Goal: Task Accomplishment & Management: Manage account settings

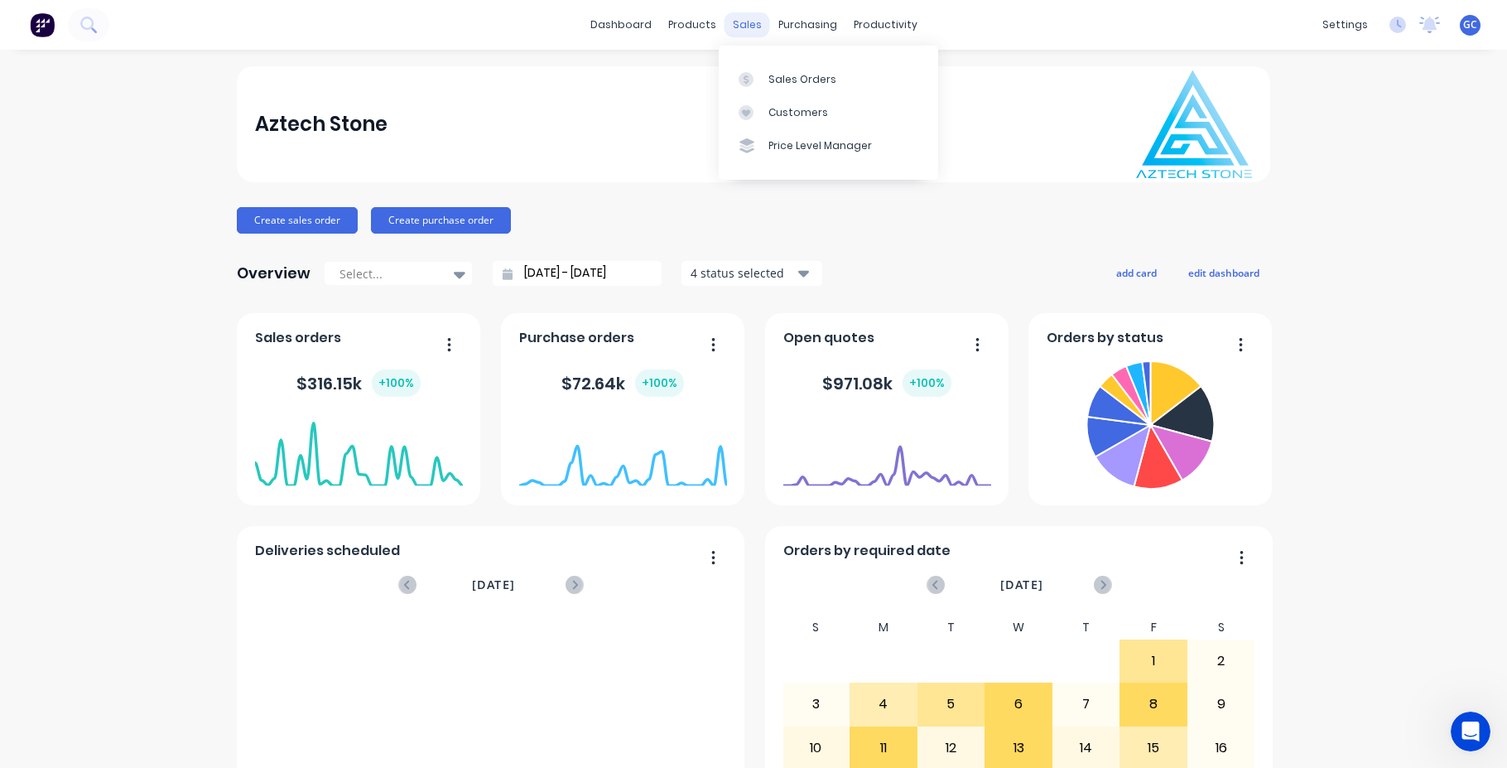
click at [735, 27] on div "sales" at bounding box center [748, 24] width 46 height 25
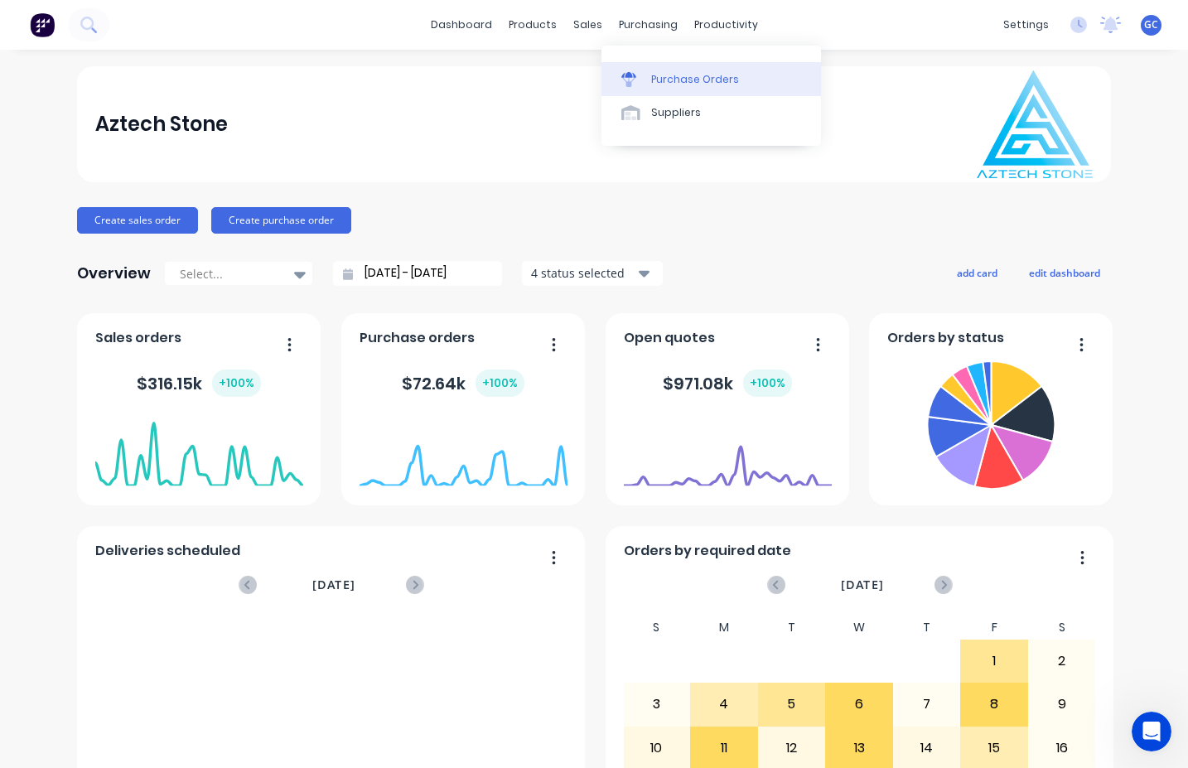
click at [671, 77] on div "Purchase Orders" at bounding box center [695, 79] width 88 height 15
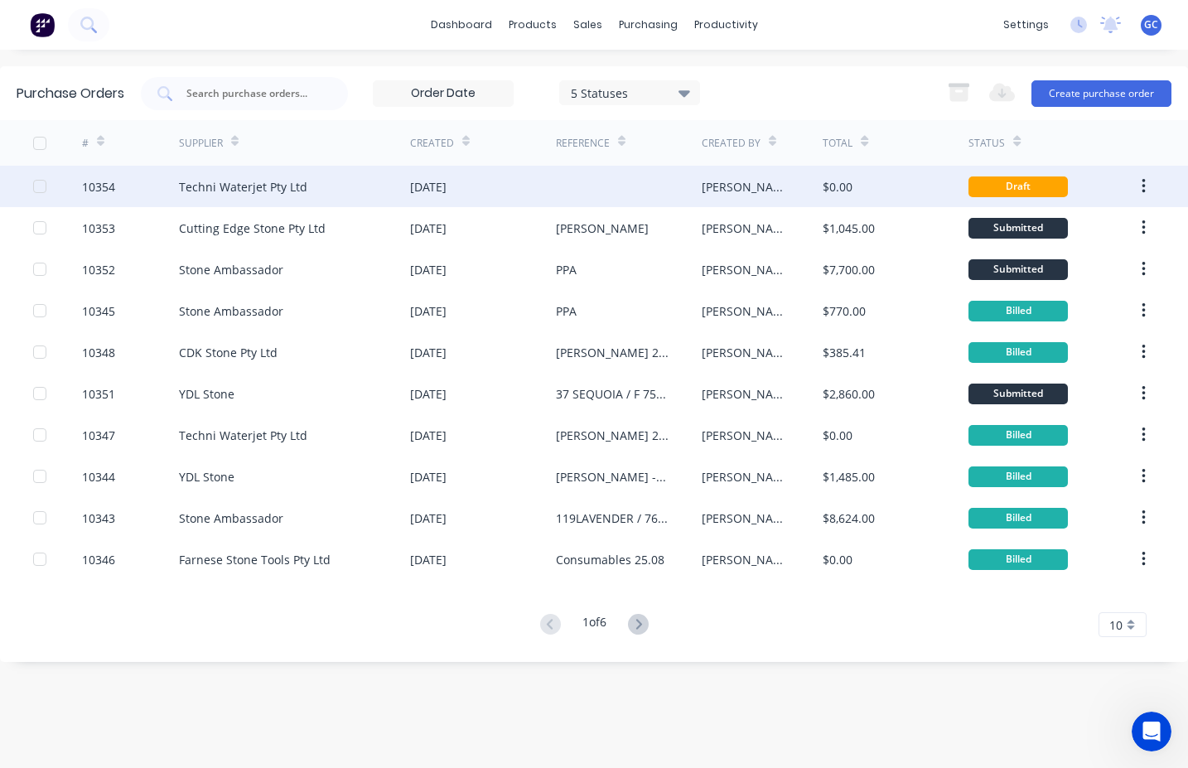
click at [106, 186] on div "10354" at bounding box center [98, 186] width 33 height 17
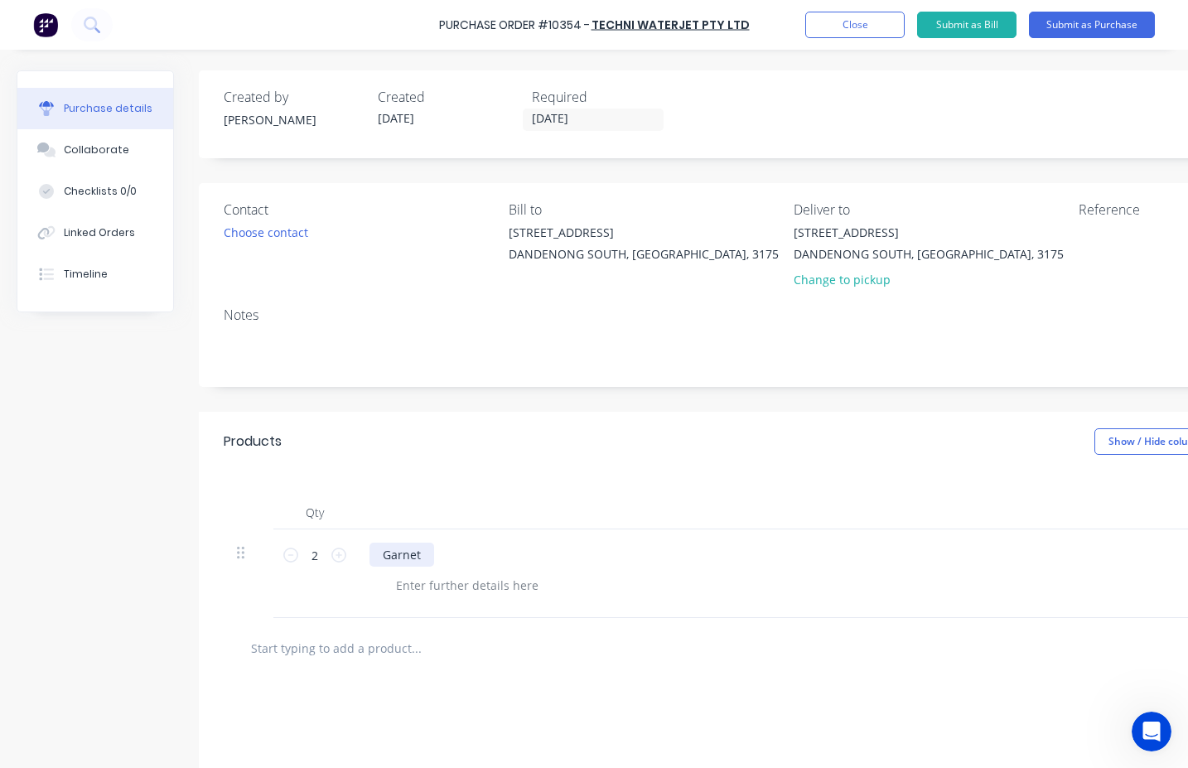
drag, startPoint x: 432, startPoint y: 556, endPoint x: 465, endPoint y: 554, distance: 32.3
click at [432, 557] on div "Garnet" at bounding box center [401, 554] width 65 height 24
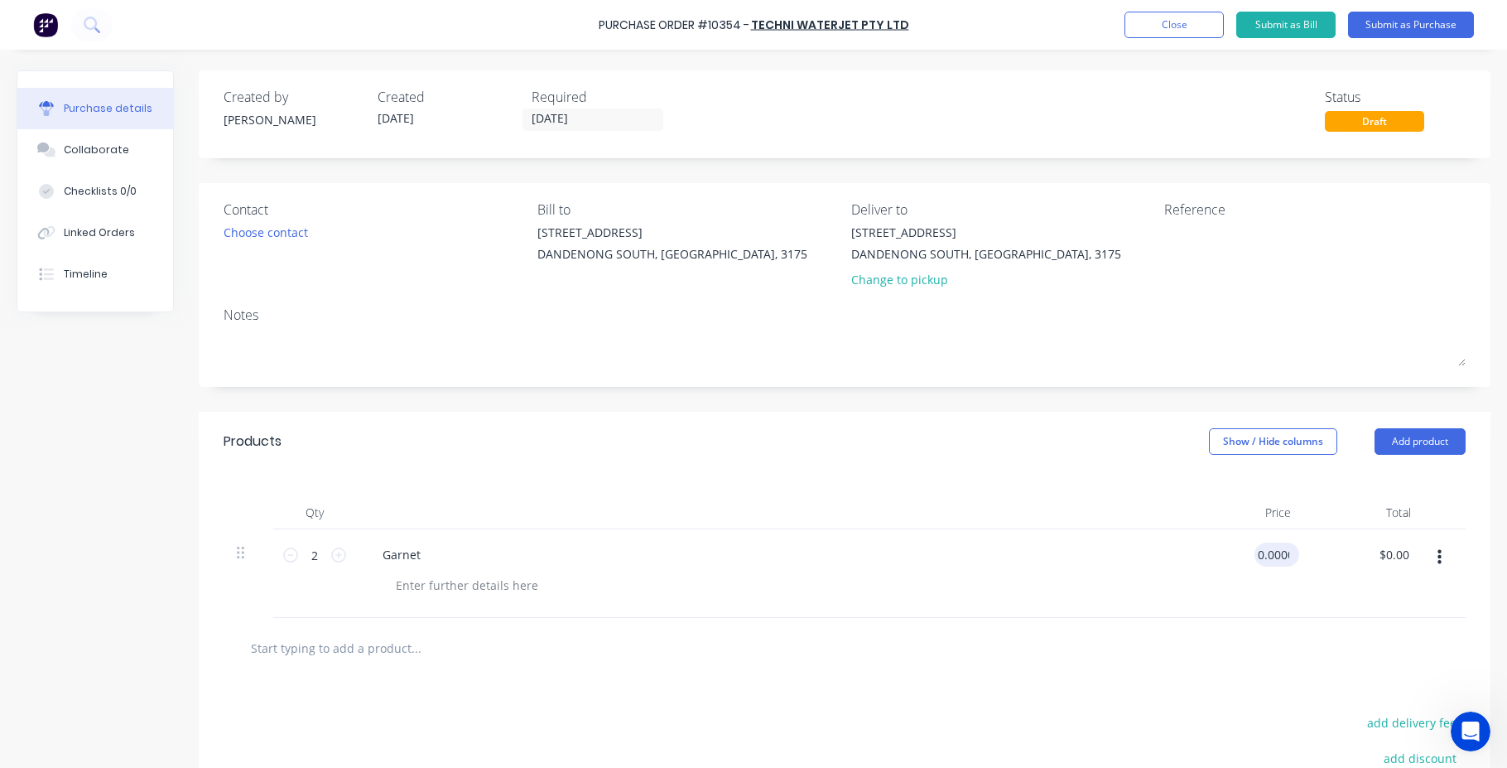
click at [1270, 558] on input "0.0000" at bounding box center [1274, 554] width 38 height 24
drag, startPoint x: 1246, startPoint y: 552, endPoint x: 1292, endPoint y: 547, distance: 46.7
click at [1289, 548] on div "0.0000 0.0000" at bounding box center [1273, 554] width 51 height 24
type input "$690.00"
type input "1380.00"
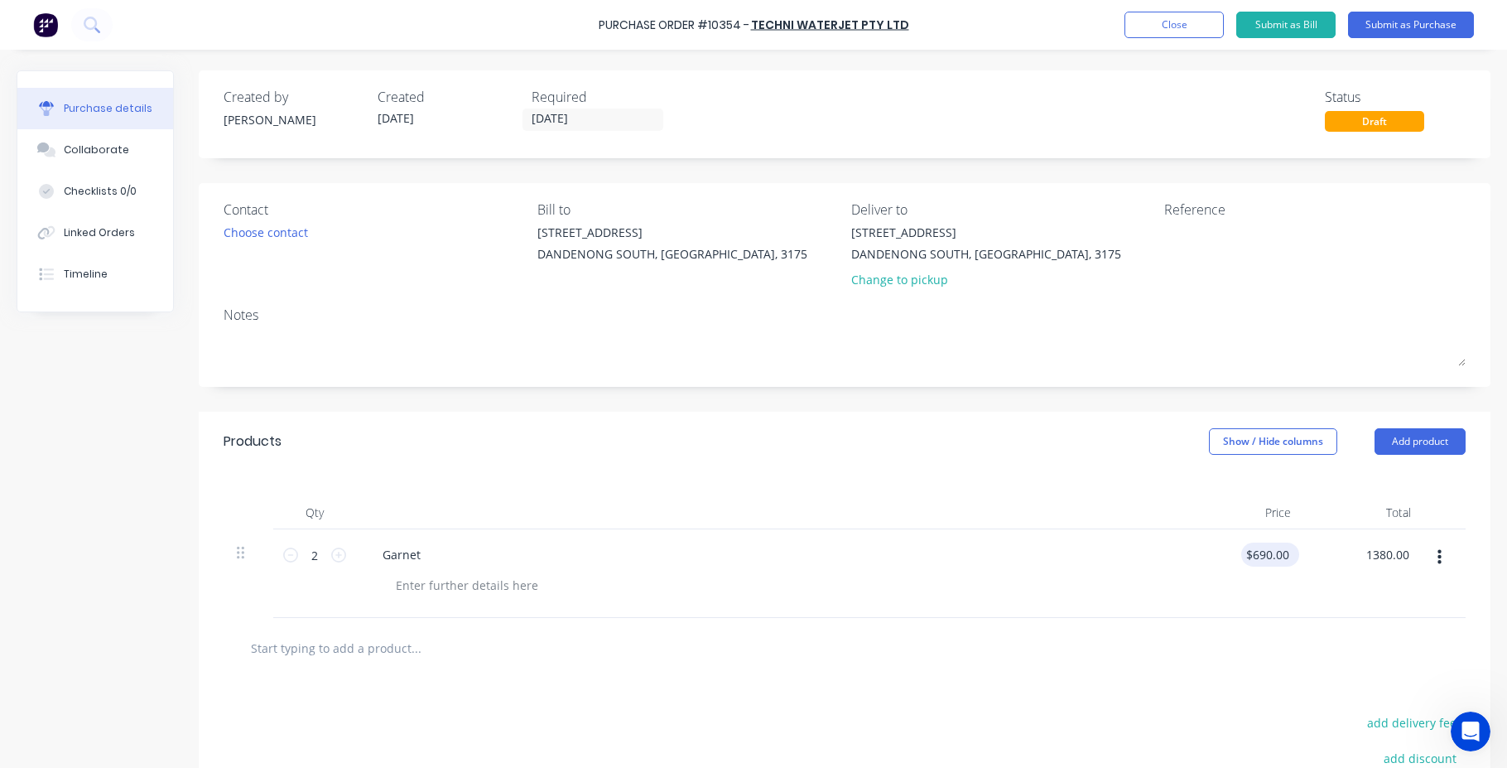
type input "690.0000"
type input "$1,380.00"
drag, startPoint x: 1241, startPoint y: 558, endPoint x: 1288, endPoint y: 554, distance: 47.4
click at [1288, 554] on div "690.0000 690.0000" at bounding box center [1267, 554] width 65 height 24
drag, startPoint x: 1231, startPoint y: 557, endPoint x: 1309, endPoint y: 547, distance: 78.5
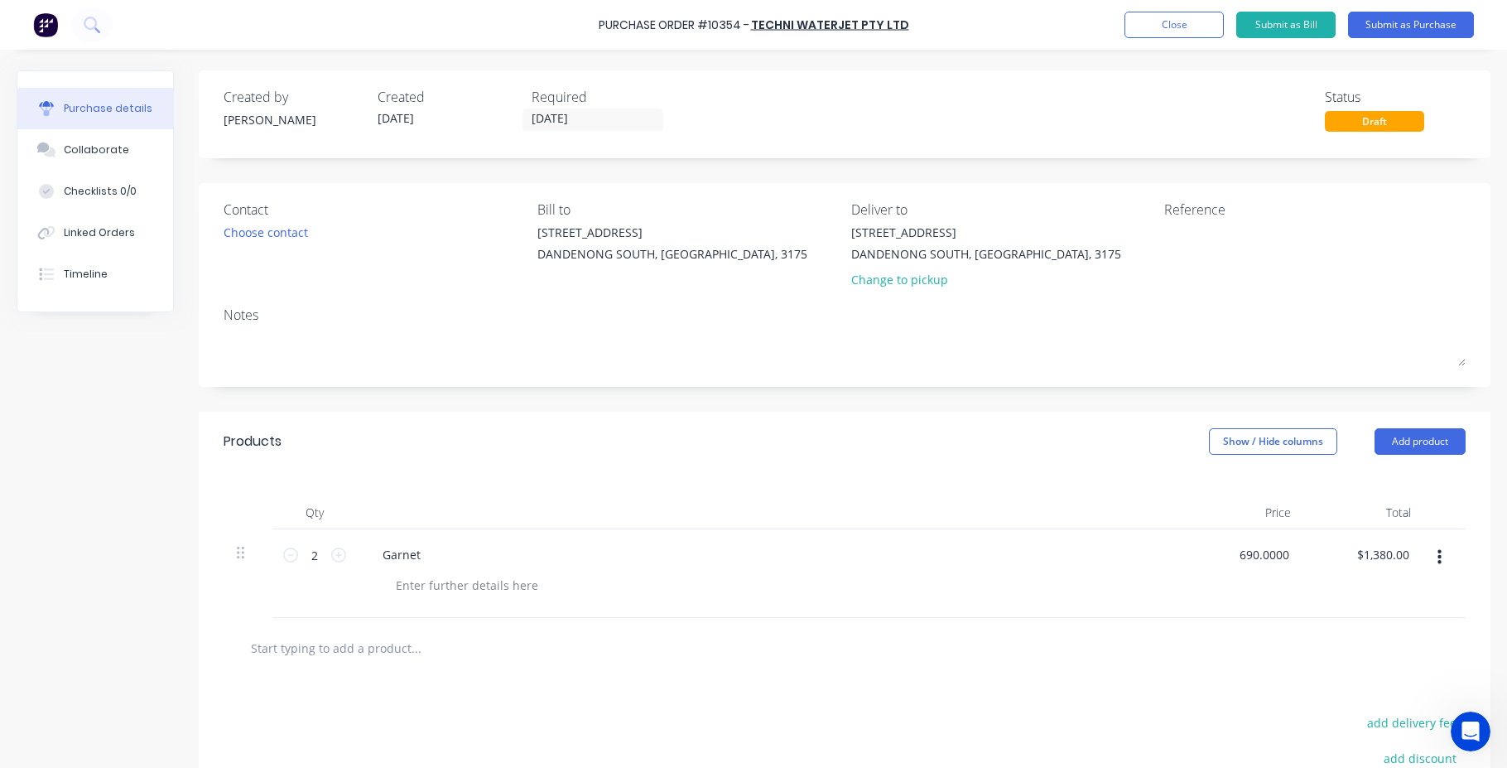
click at [1309, 547] on div "2 2 Garnet 690.0000 690.0000 $1,380.00 $1,380.00" at bounding box center [845, 573] width 1242 height 89
type input "$759.00"
type input "$1,518.00"
click at [424, 554] on div "Garnet" at bounding box center [401, 554] width 65 height 24
click at [1284, 23] on button "Submit as Bill" at bounding box center [1285, 25] width 99 height 27
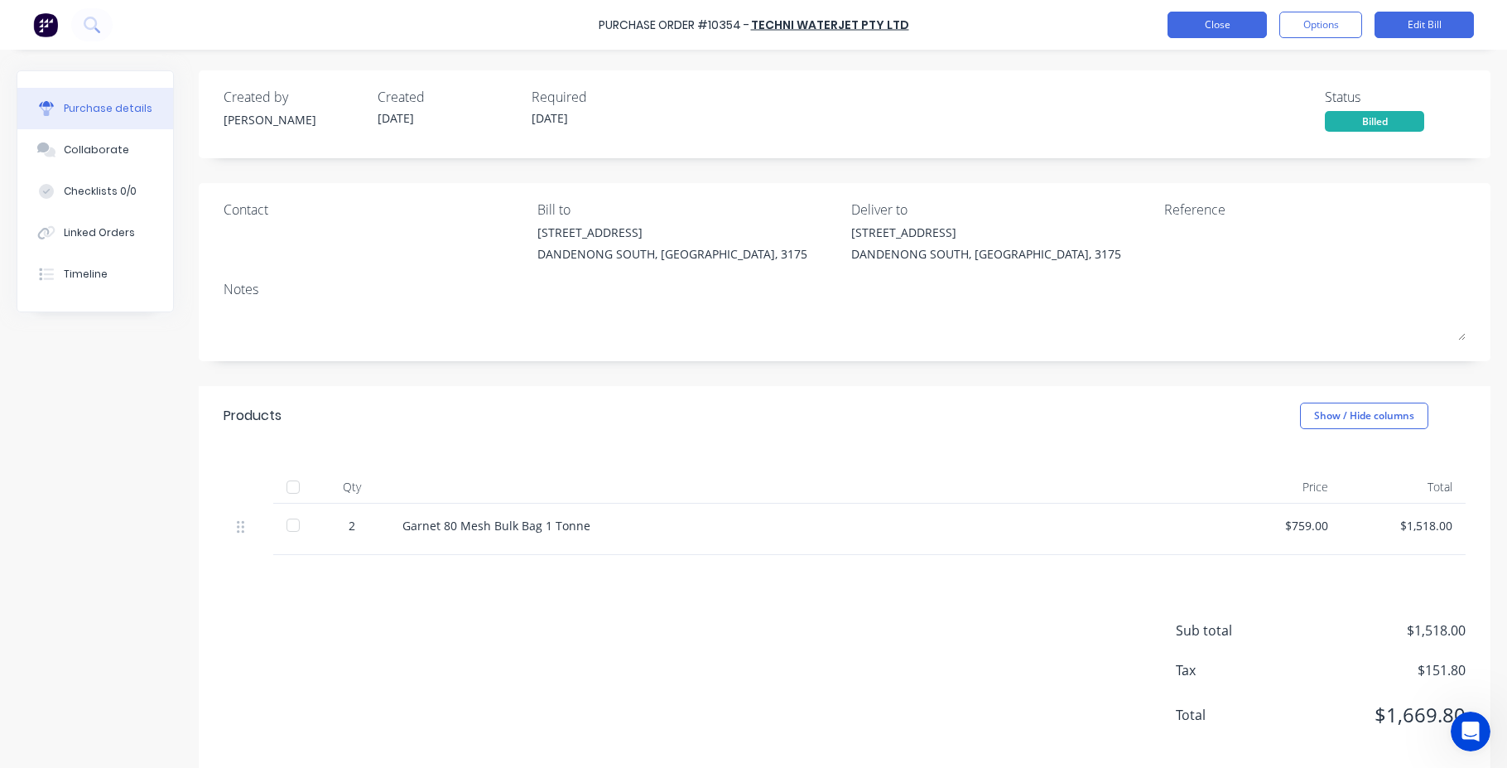
click at [1203, 22] on button "Close" at bounding box center [1217, 25] width 99 height 27
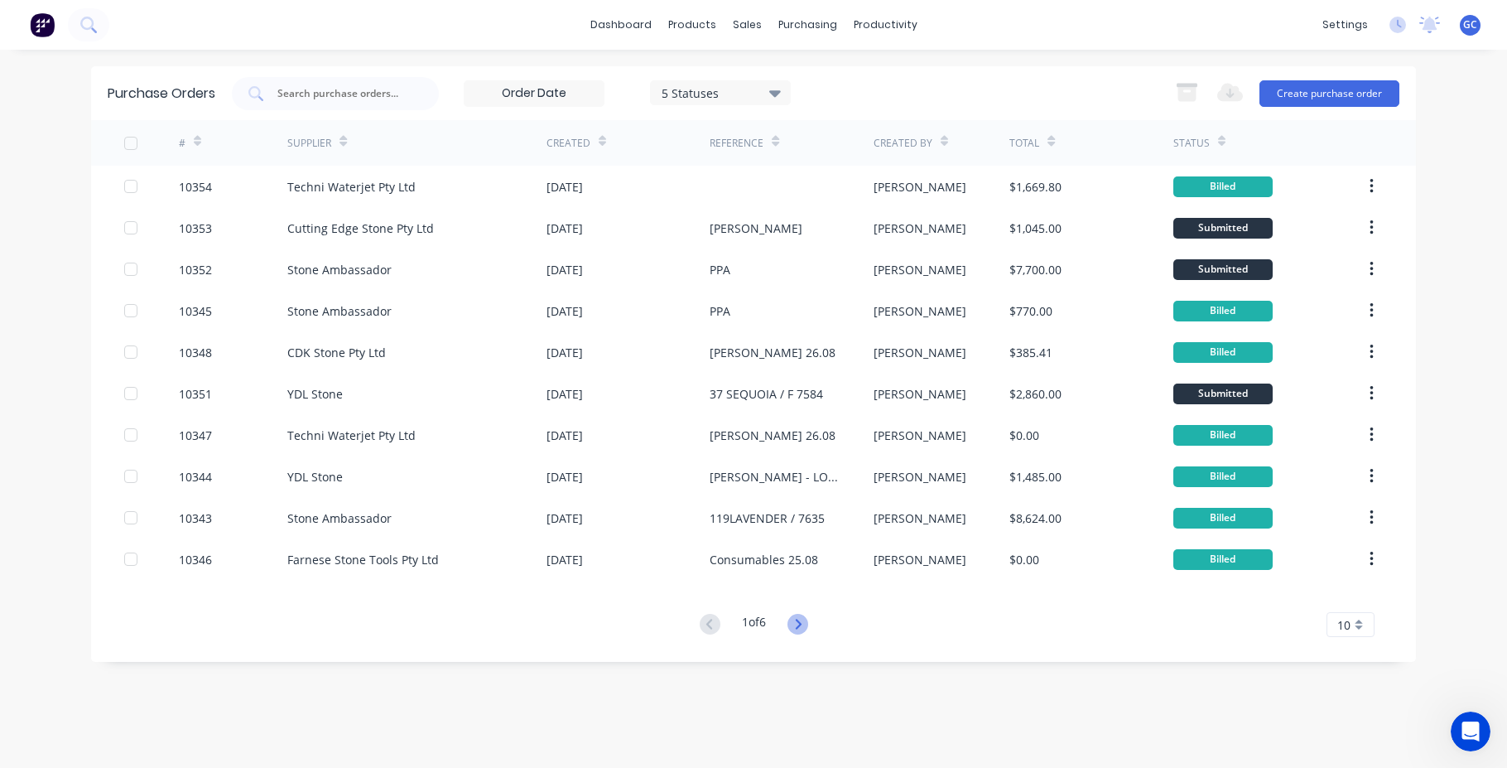
click at [800, 624] on icon at bounding box center [798, 624] width 21 height 21
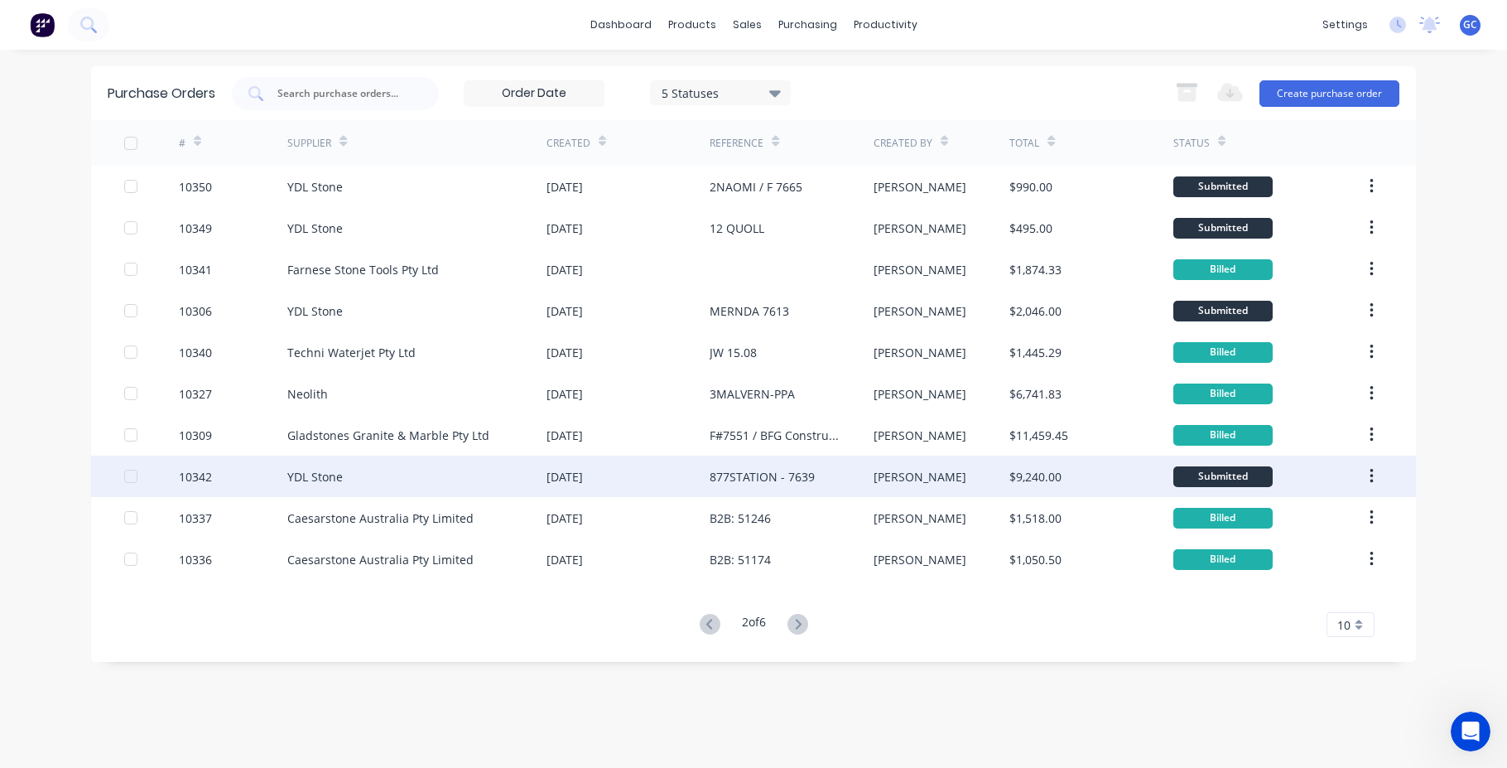
click at [198, 476] on div "10342" at bounding box center [195, 476] width 33 height 17
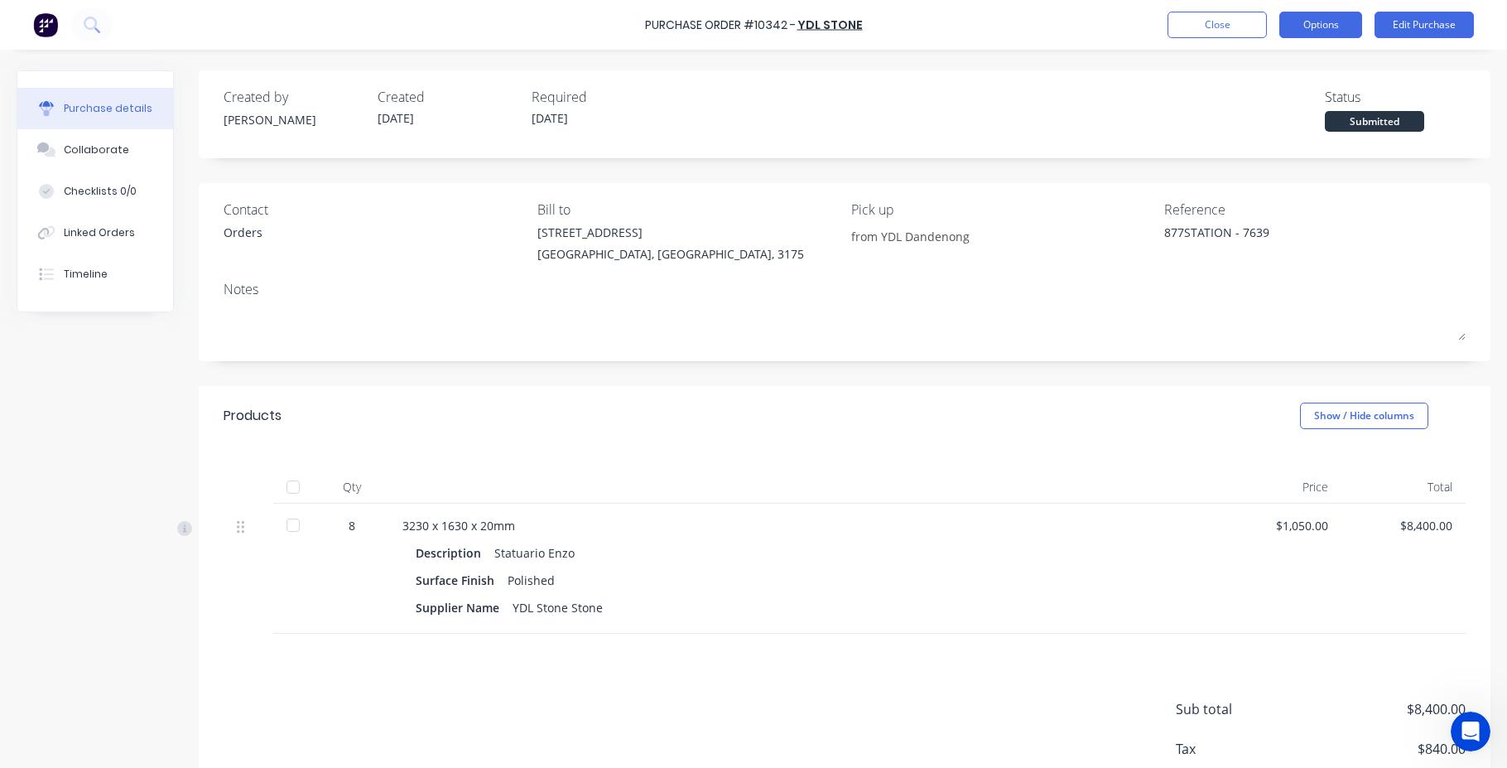
click at [1323, 27] on button "Options" at bounding box center [1321, 25] width 83 height 27
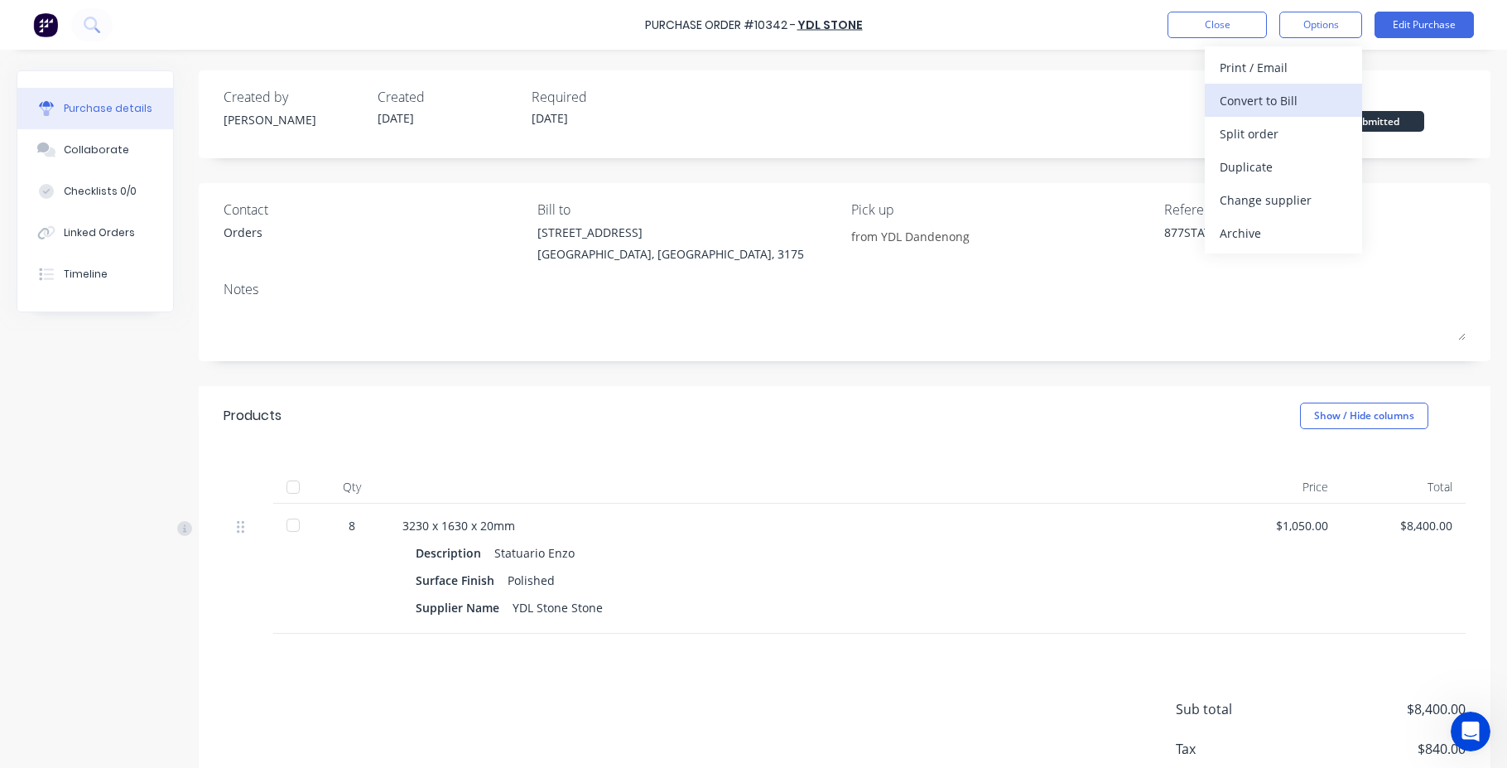
click at [1269, 99] on div "Convert to Bill" at bounding box center [1284, 101] width 128 height 24
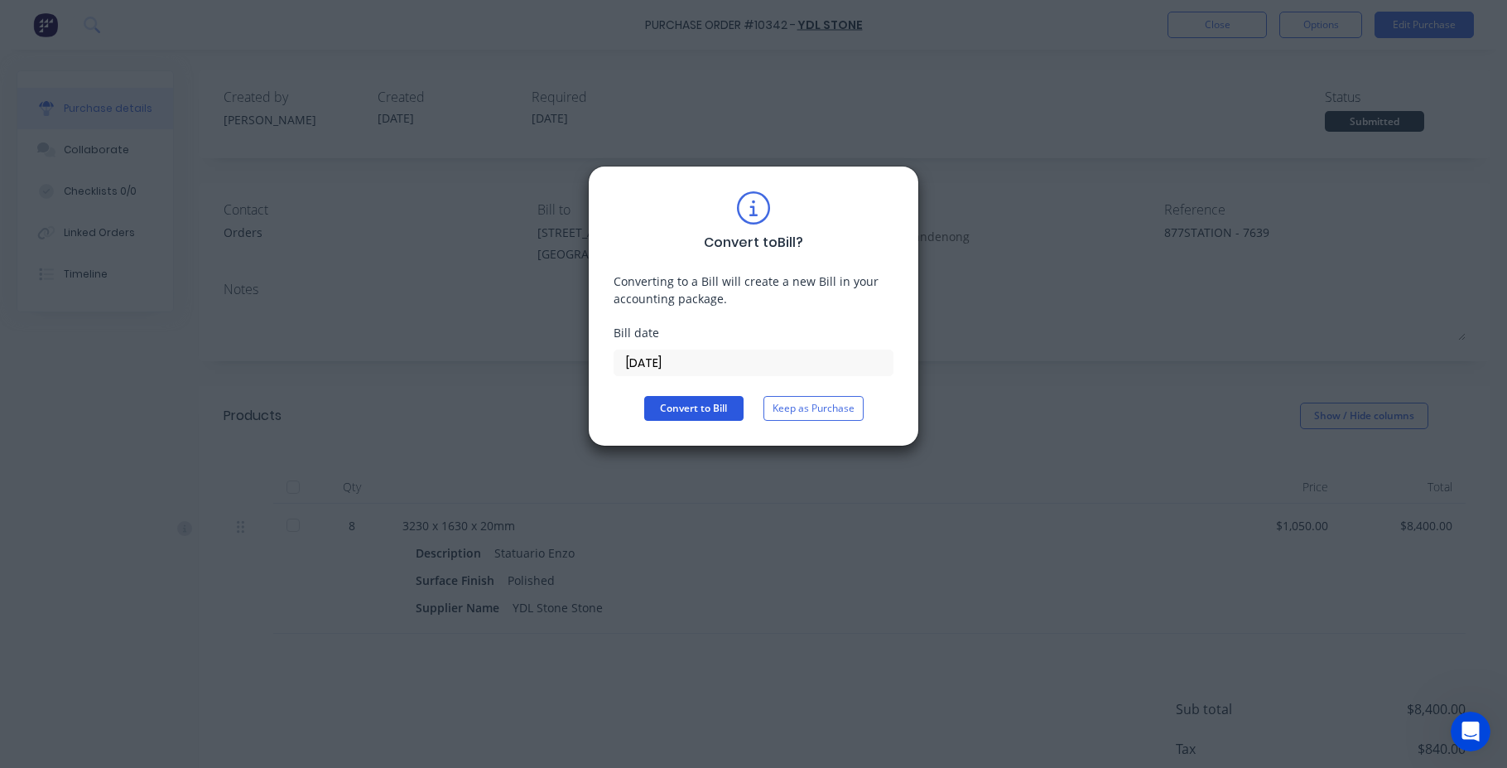
click at [703, 409] on button "Convert to Bill" at bounding box center [693, 408] width 99 height 25
type textarea "x"
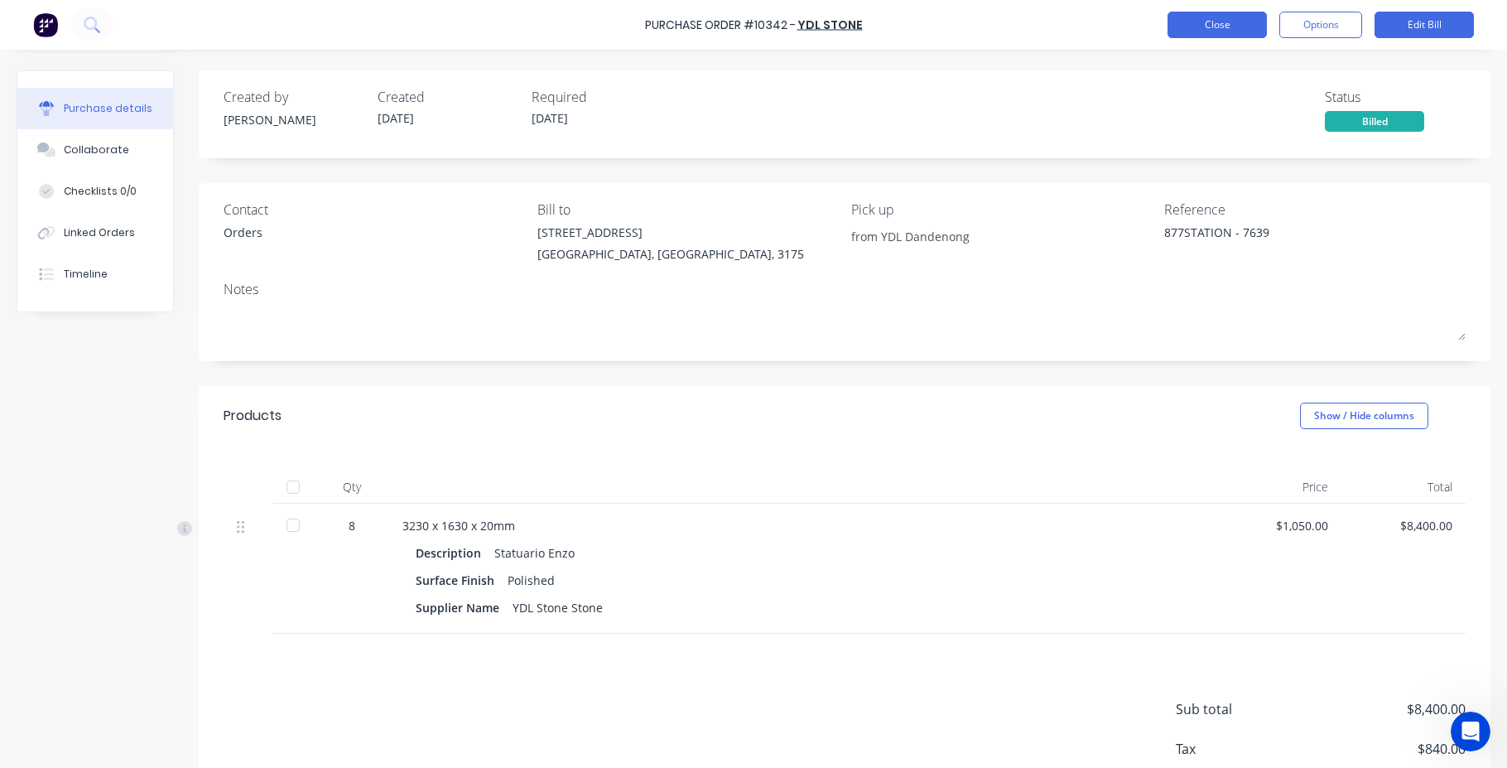
click at [1204, 27] on button "Close" at bounding box center [1217, 25] width 99 height 27
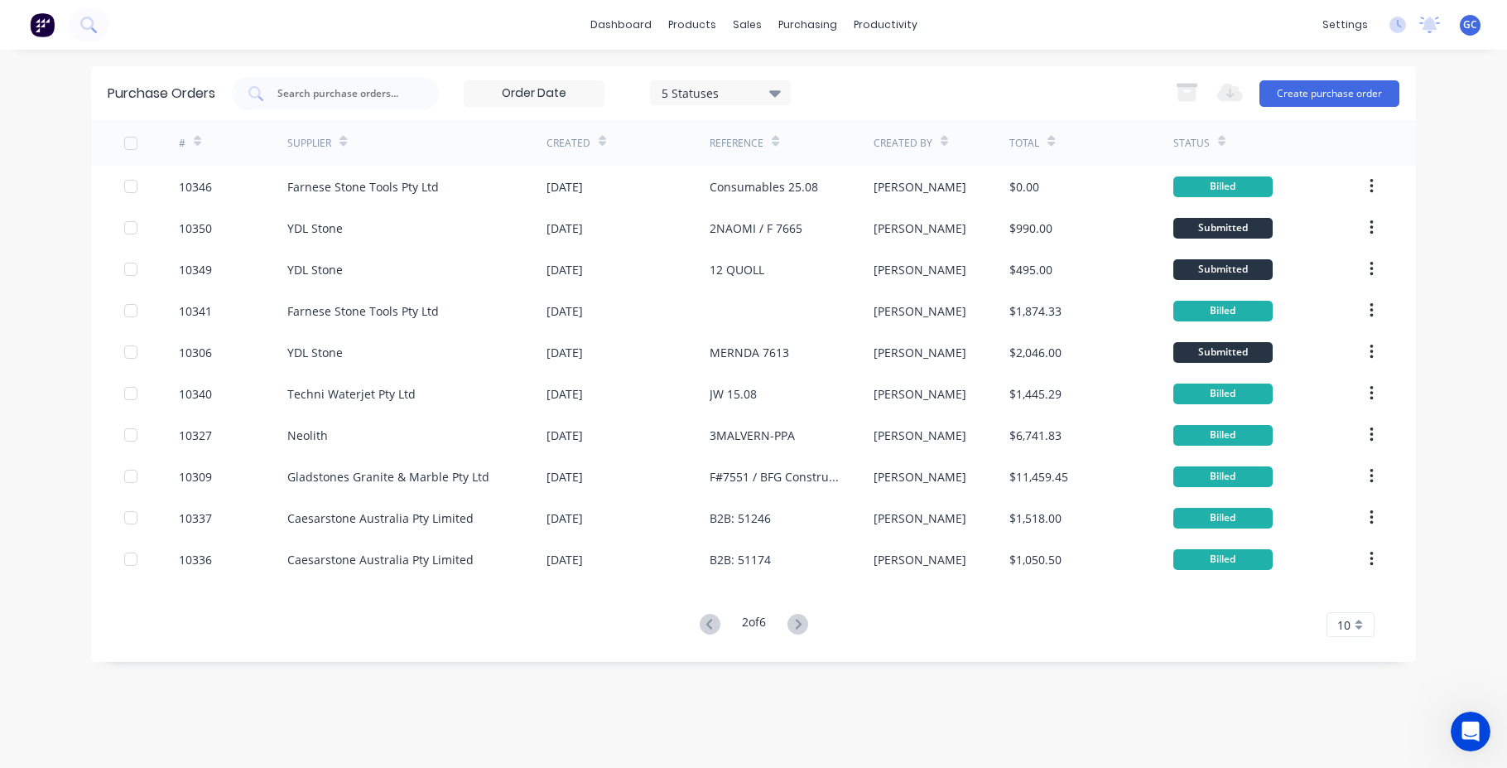
drag, startPoint x: 709, startPoint y: 624, endPoint x: 685, endPoint y: 599, distance: 34.6
click at [710, 624] on icon at bounding box center [710, 624] width 21 height 21
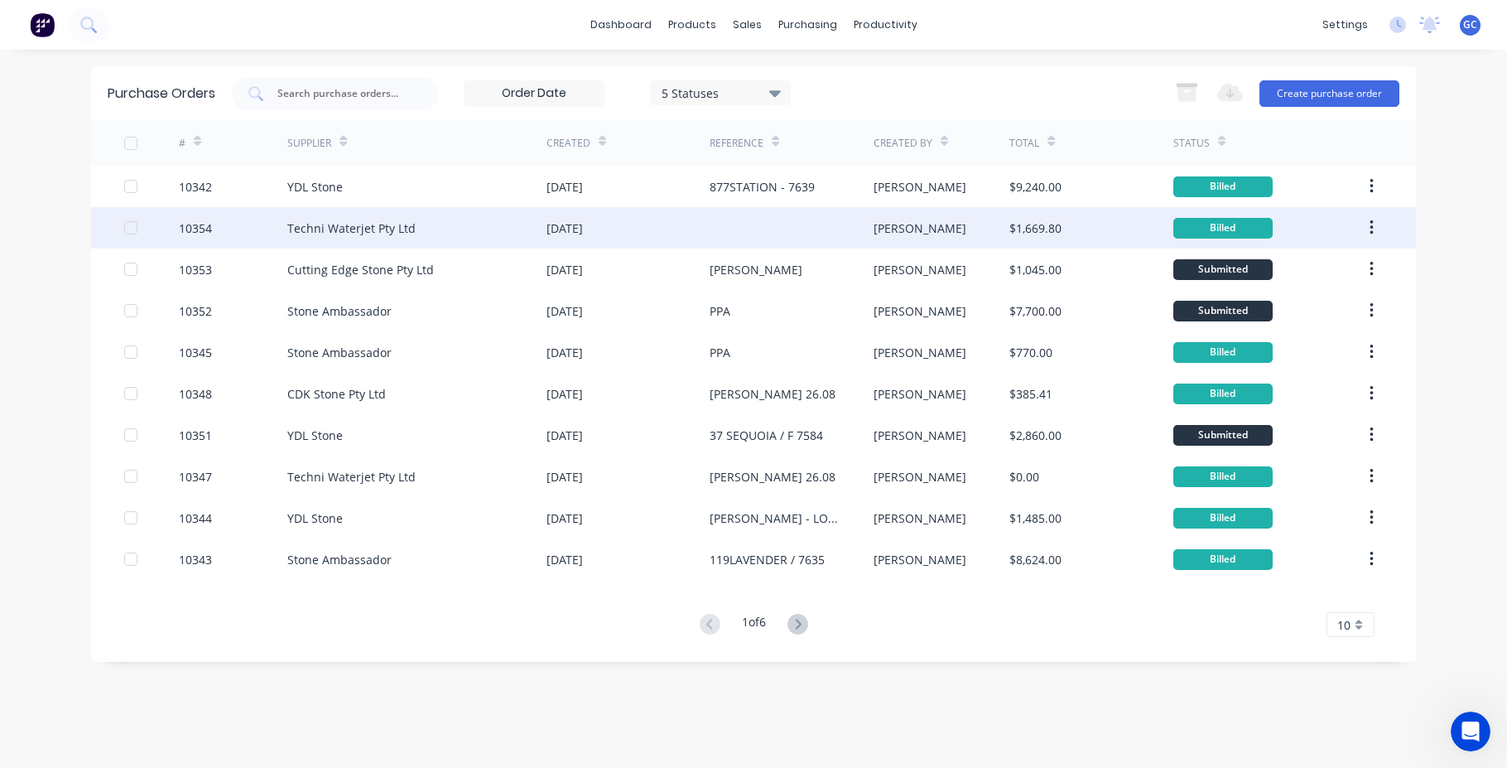
click at [200, 223] on div "10354" at bounding box center [195, 227] width 33 height 17
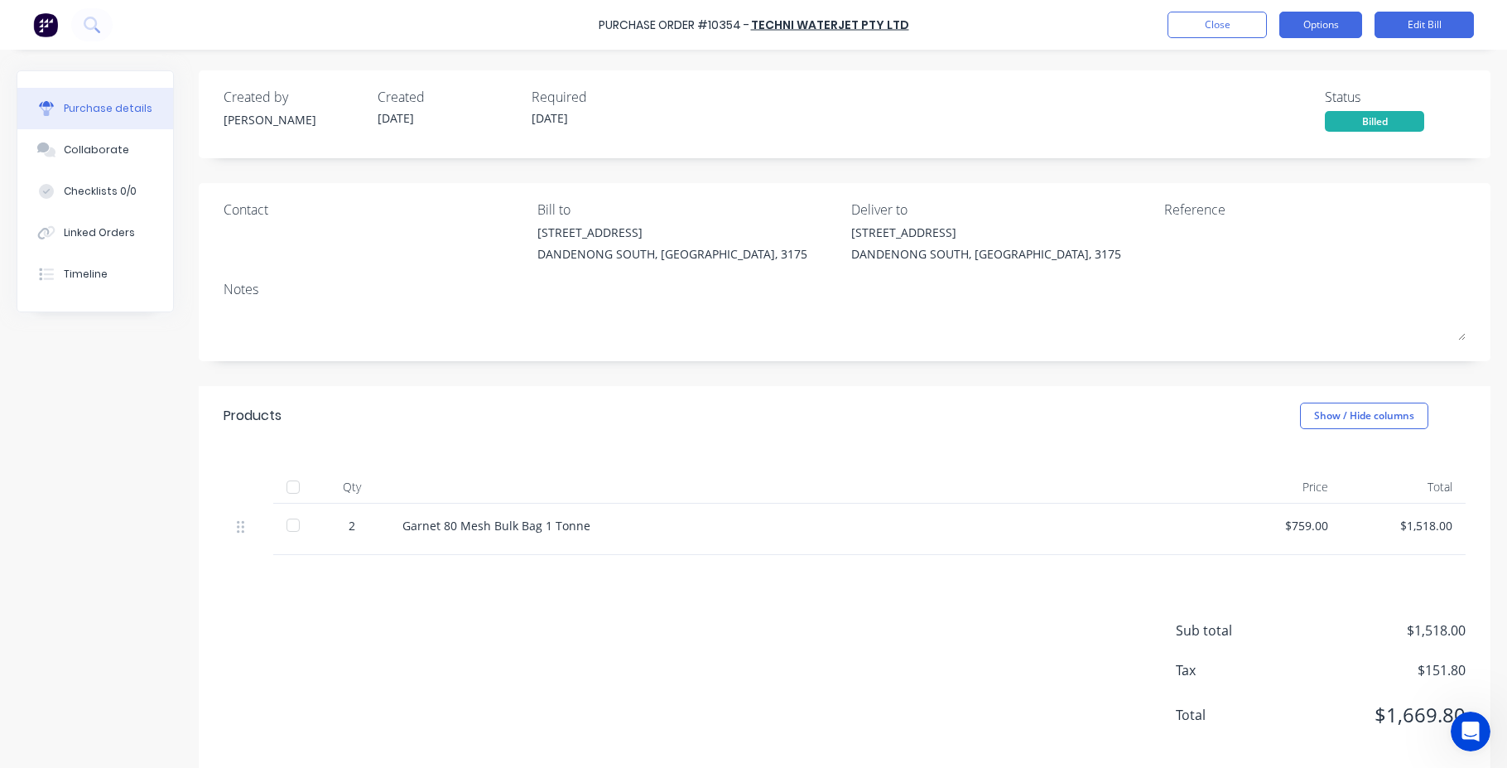
click at [1319, 22] on button "Options" at bounding box center [1321, 25] width 83 height 27
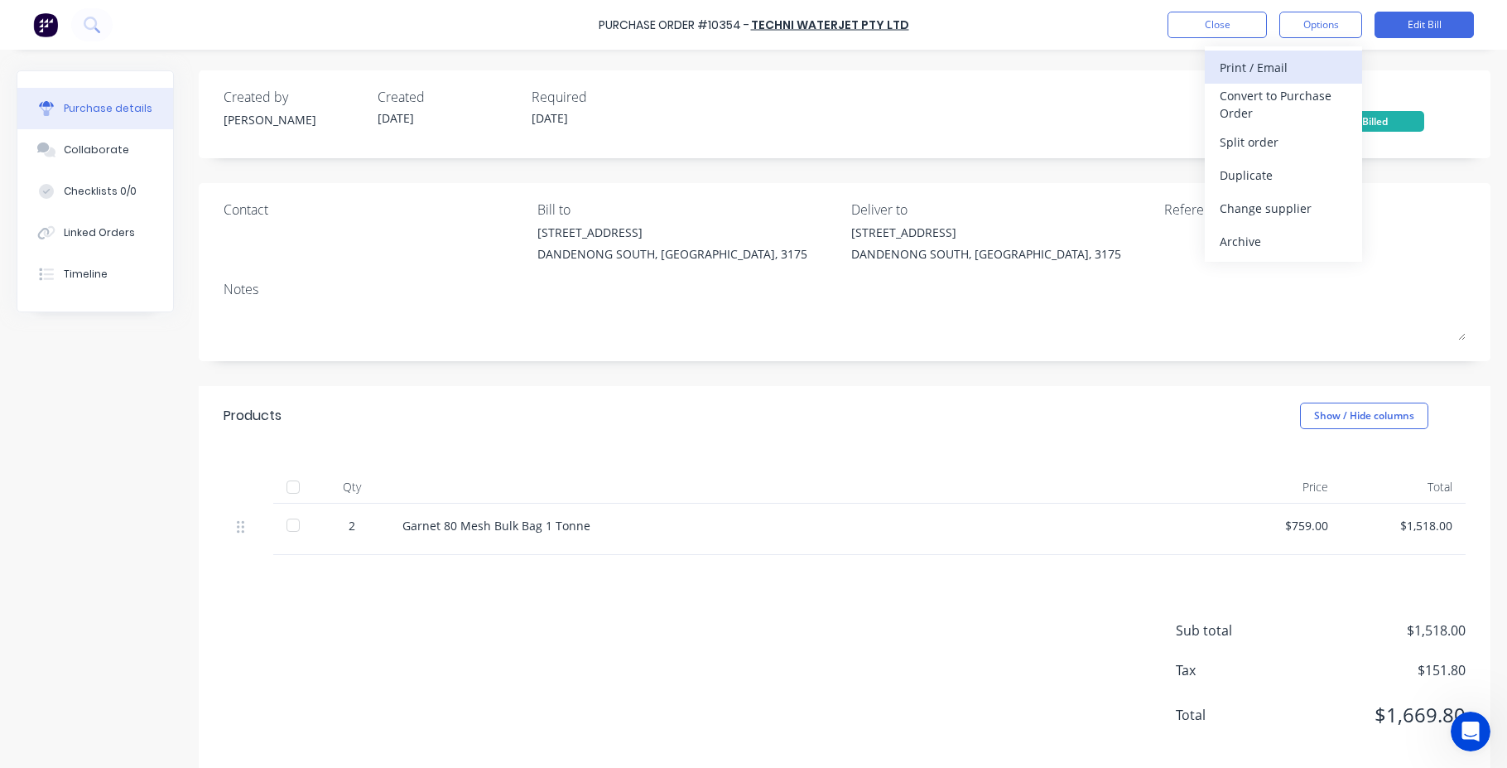
click at [1235, 67] on div "Print / Email" at bounding box center [1284, 67] width 128 height 24
click at [1231, 66] on div "Back" at bounding box center [1284, 67] width 128 height 24
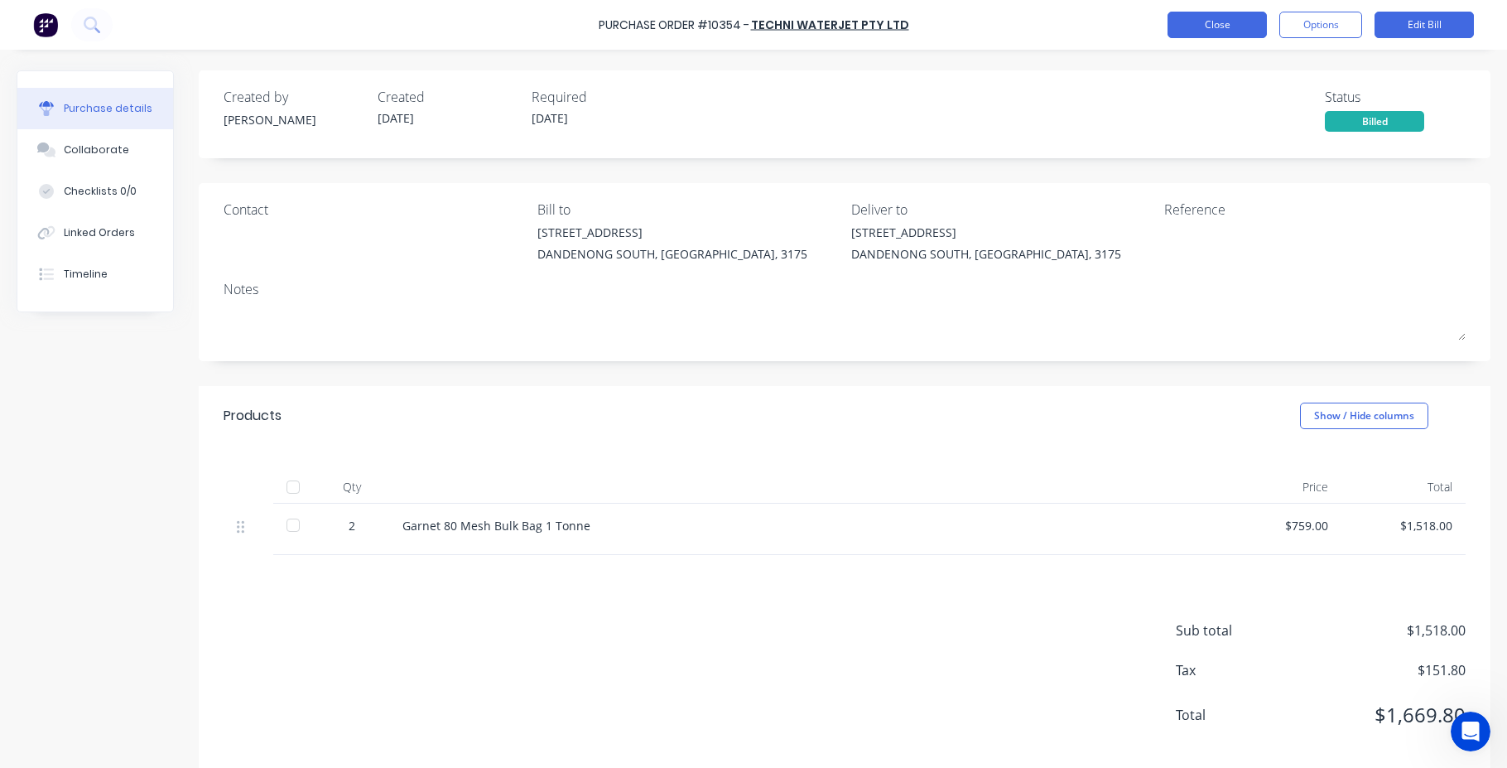
click at [1224, 24] on button "Close" at bounding box center [1217, 25] width 99 height 27
